Goal: Task Accomplishment & Management: Manage account settings

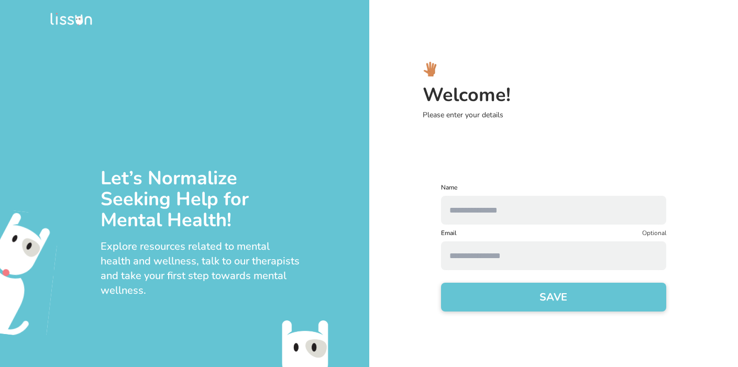
click at [526, 225] on form "Name Email Optional SAVE" at bounding box center [553, 253] width 225 height 141
click at [526, 218] on input "text" at bounding box center [553, 210] width 225 height 29
type input "**********"
click at [528, 253] on input at bounding box center [553, 255] width 225 height 29
type input "**********"
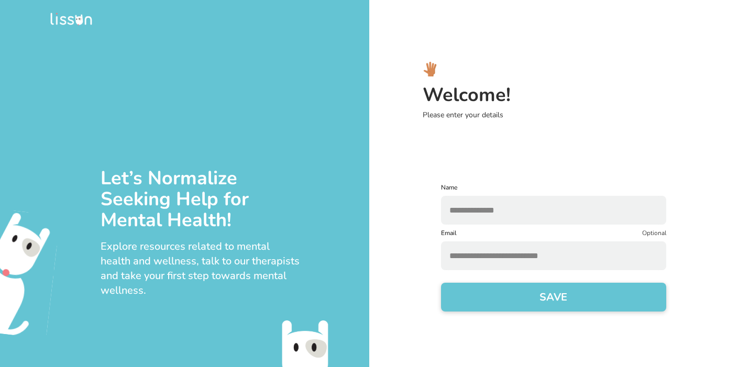
click at [528, 302] on button "SAVE" at bounding box center [553, 297] width 225 height 29
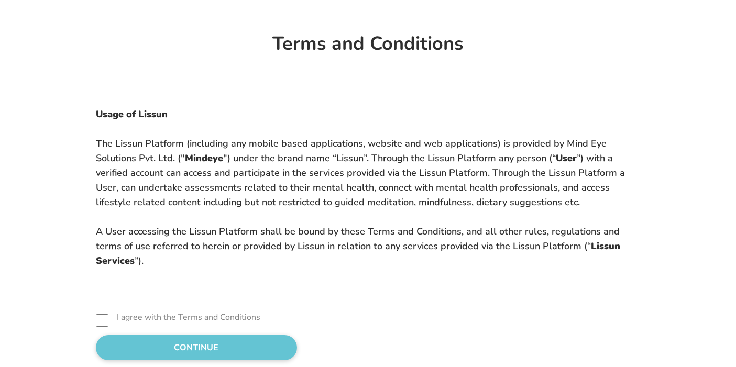
click at [145, 344] on button "CONTINUE" at bounding box center [196, 347] width 201 height 25
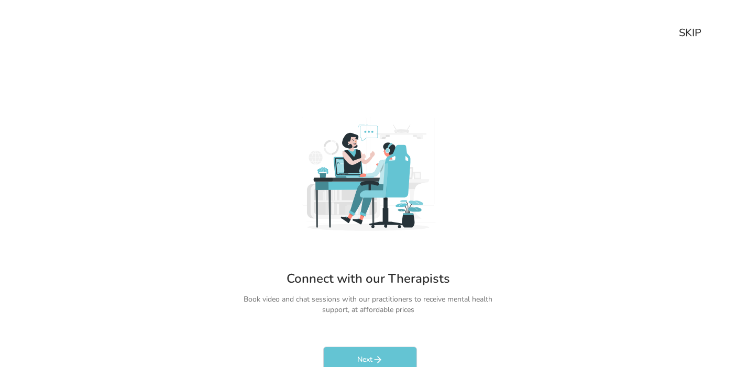
scroll to position [17, 0]
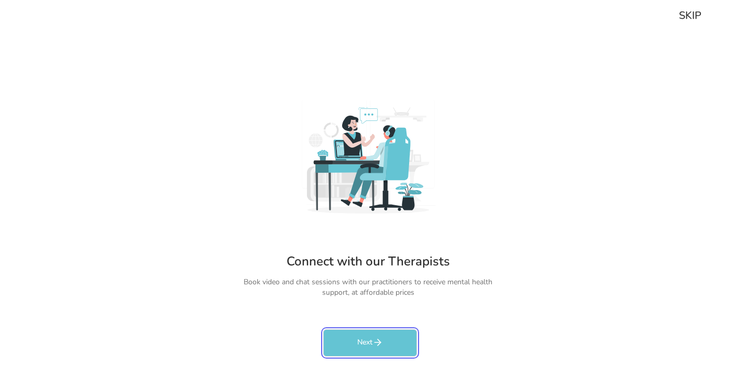
click at [368, 349] on button "Next" at bounding box center [370, 342] width 94 height 27
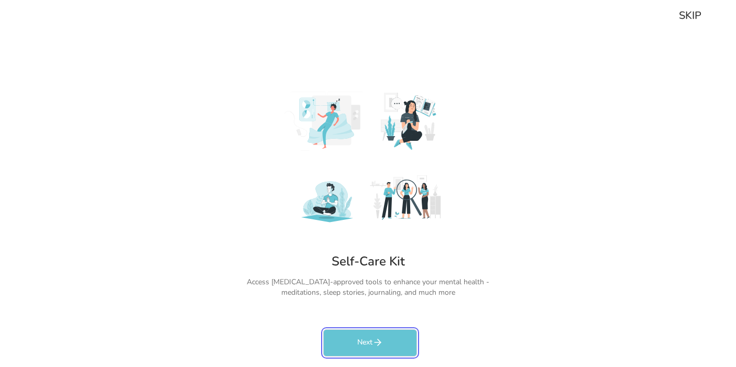
click at [363, 337] on button "Next" at bounding box center [370, 342] width 94 height 27
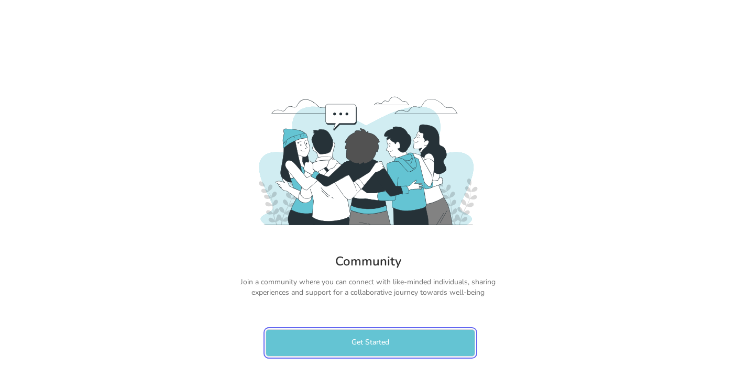
click at [363, 337] on button "Get Started" at bounding box center [369, 342] width 209 height 27
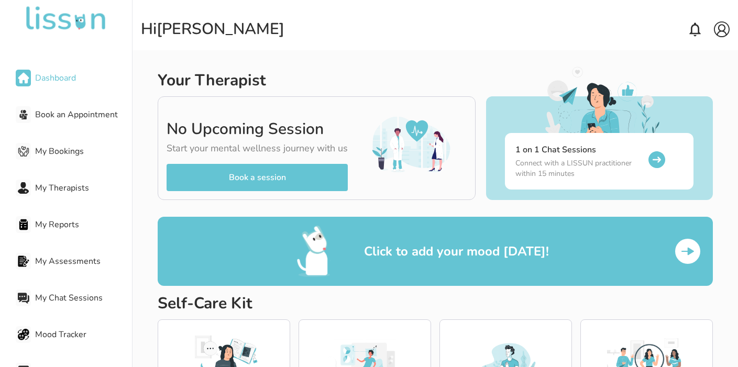
click at [718, 24] on img at bounding box center [722, 29] width 16 height 16
click at [693, 66] on p "Logout" at bounding box center [694, 68] width 20 height 8
